Goal: Information Seeking & Learning: Learn about a topic

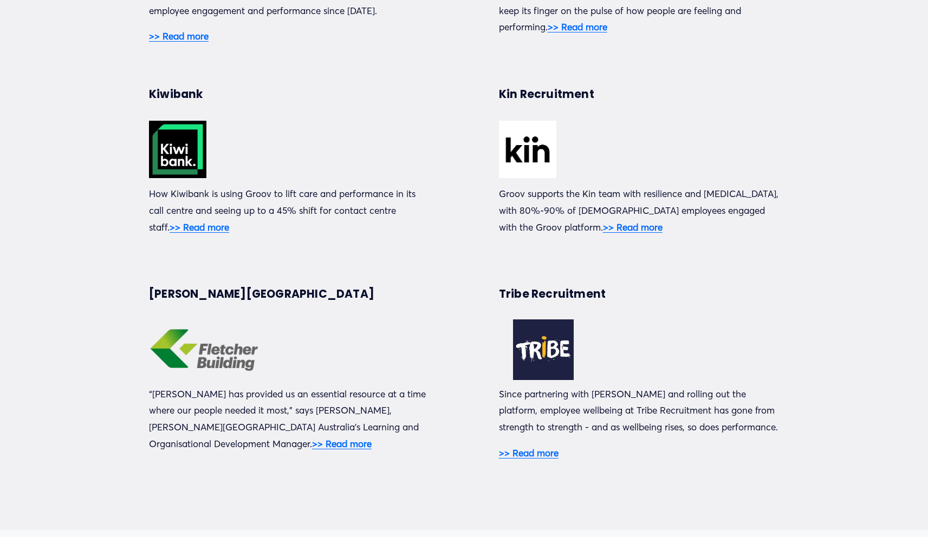
scroll to position [518, 0]
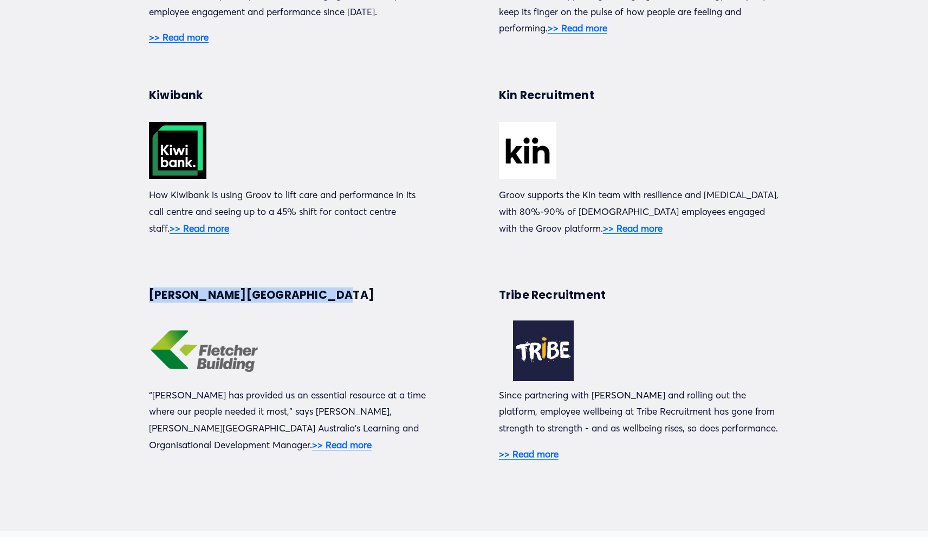
drag, startPoint x: 309, startPoint y: 291, endPoint x: 197, endPoint y: 294, distance: 112.7
click at [147, 281] on div "Kiwibank How Kiwibank is using Groov to lift care and performance in its call c…" at bounding box center [464, 184] width 928 height 572
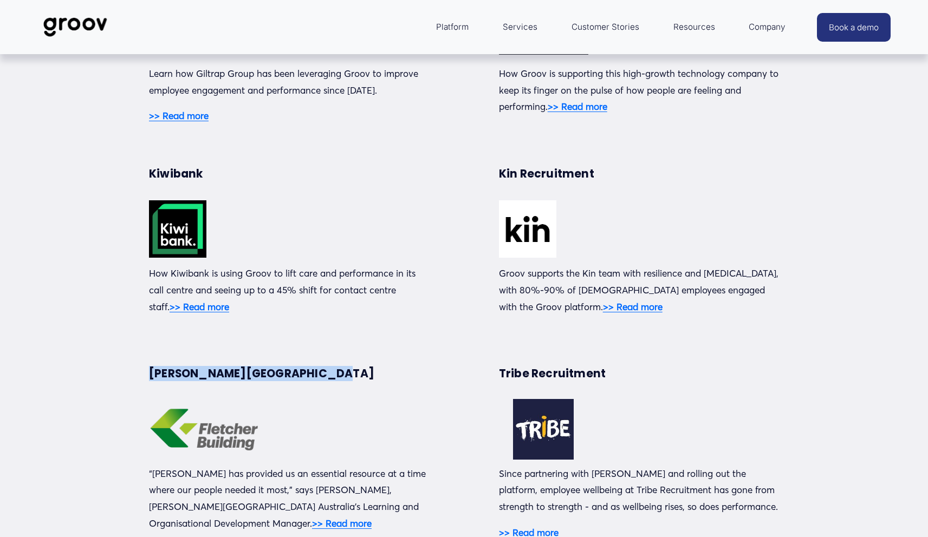
scroll to position [262, 0]
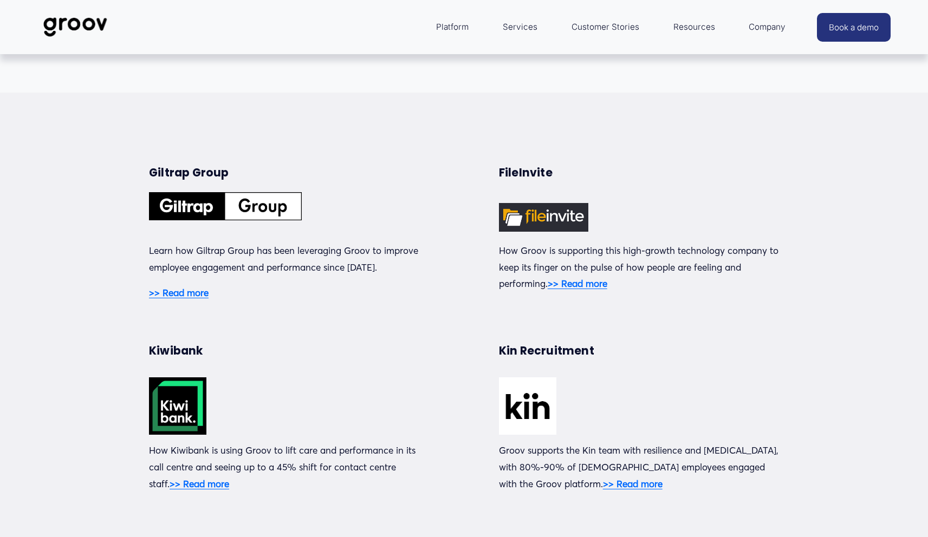
drag, startPoint x: 238, startPoint y: 162, endPoint x: 150, endPoint y: 155, distance: 88.5
click at [150, 155] on div "Giltrap Group" at bounding box center [289, 173] width 280 height 38
click at [166, 173] on strong "Giltrap Group" at bounding box center [189, 172] width 80 height 15
click at [166, 172] on strong "Giltrap Group" at bounding box center [189, 172] width 80 height 15
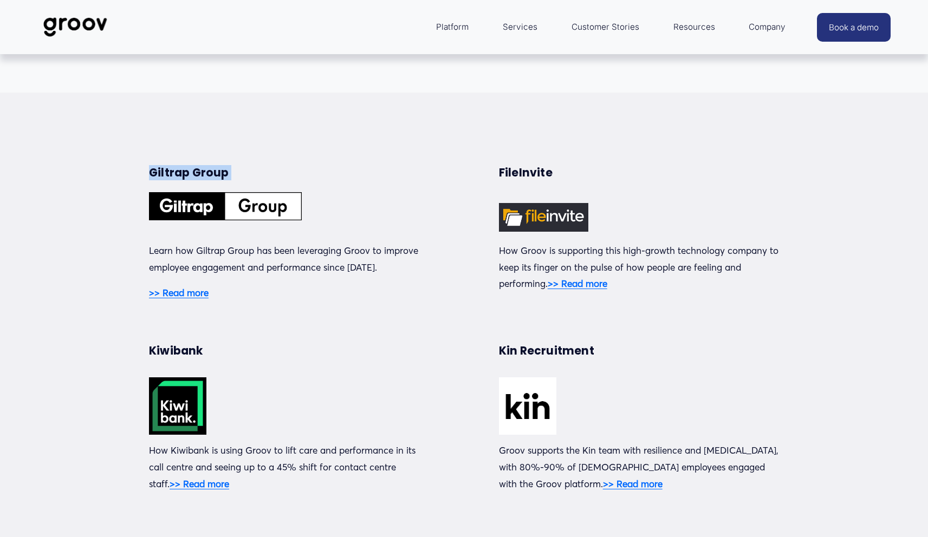
copy div "Giltrap Group"
